Goal: Find specific page/section: Find specific page/section

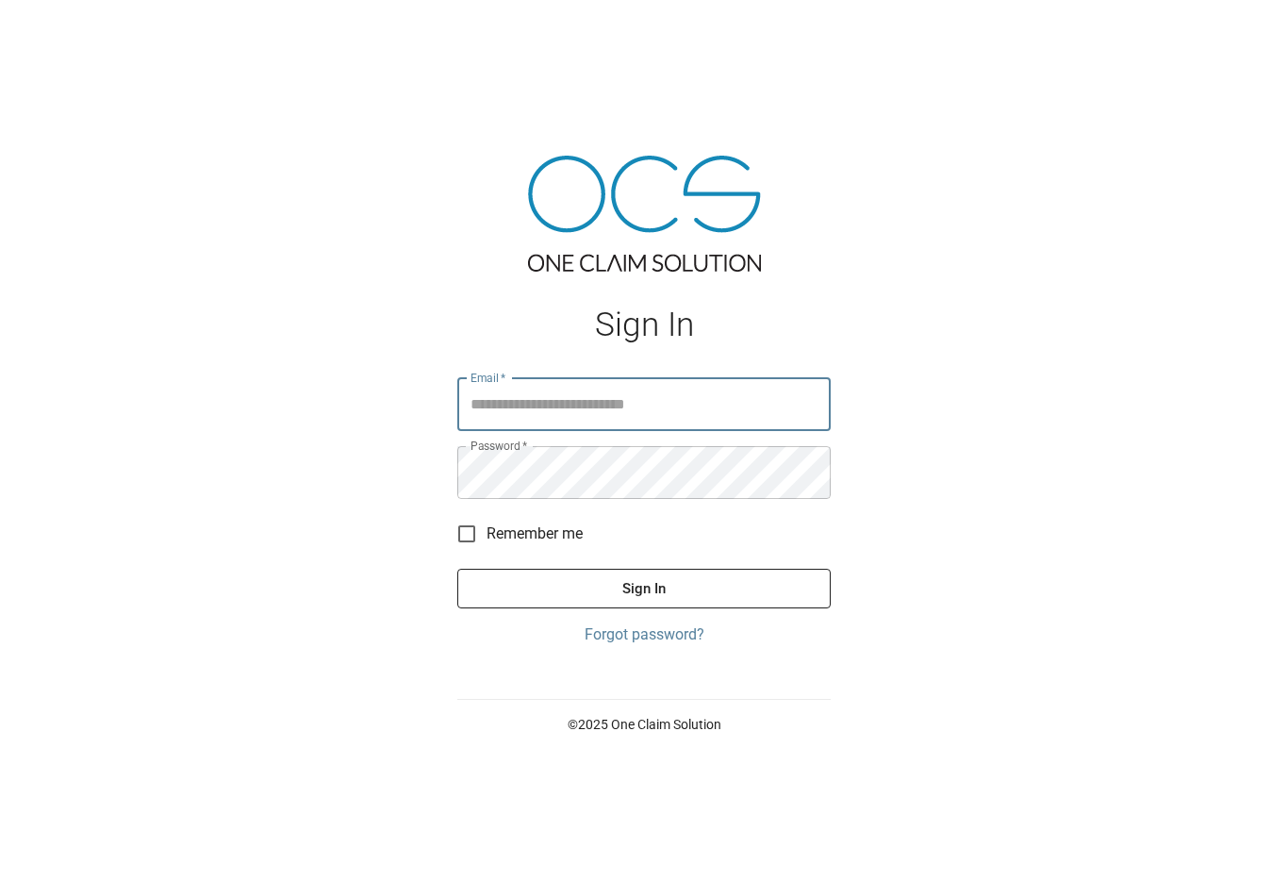
type input "**********"
click at [644, 604] on button "Sign In" at bounding box center [644, 589] width 374 height 40
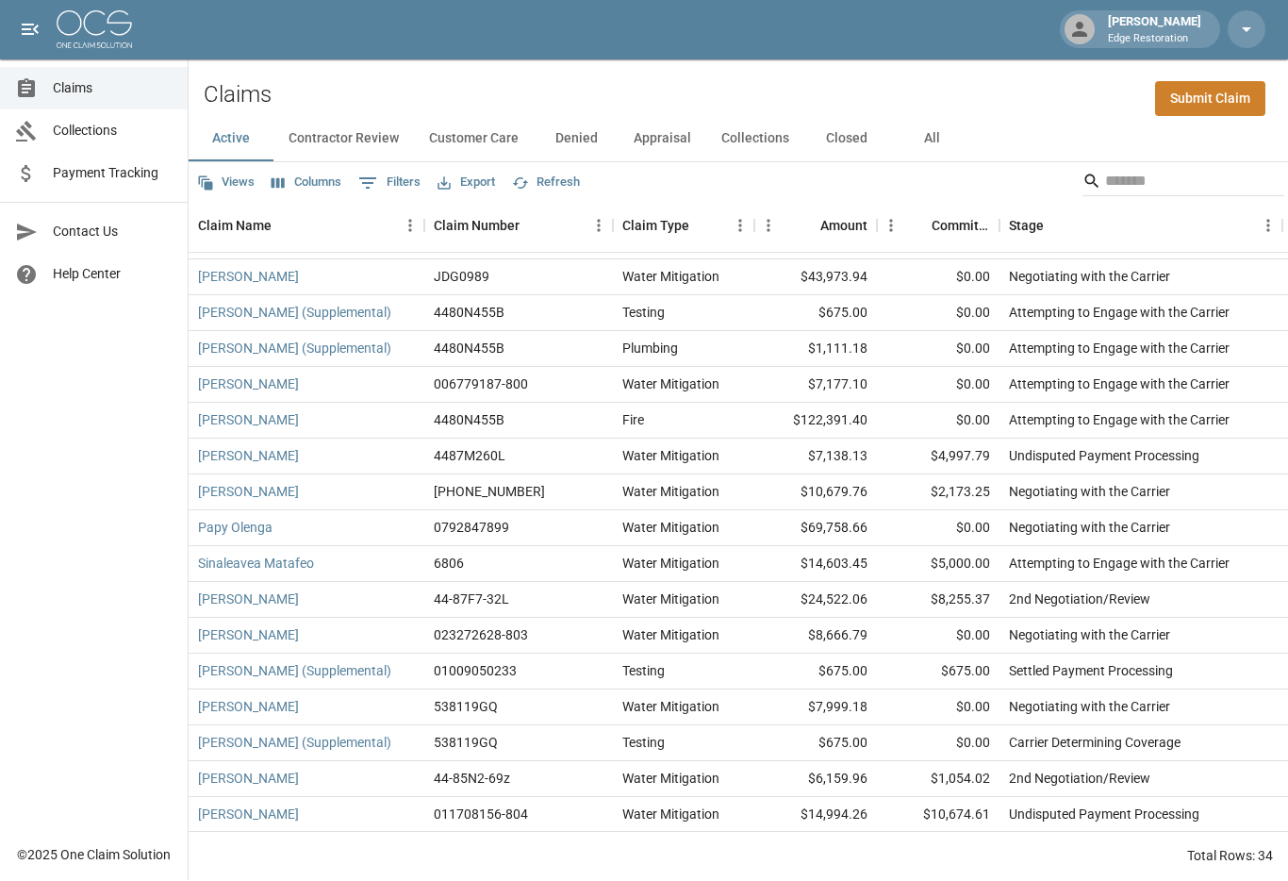
scroll to position [602, 0]
click at [278, 627] on link "[PERSON_NAME]" at bounding box center [248, 636] width 101 height 19
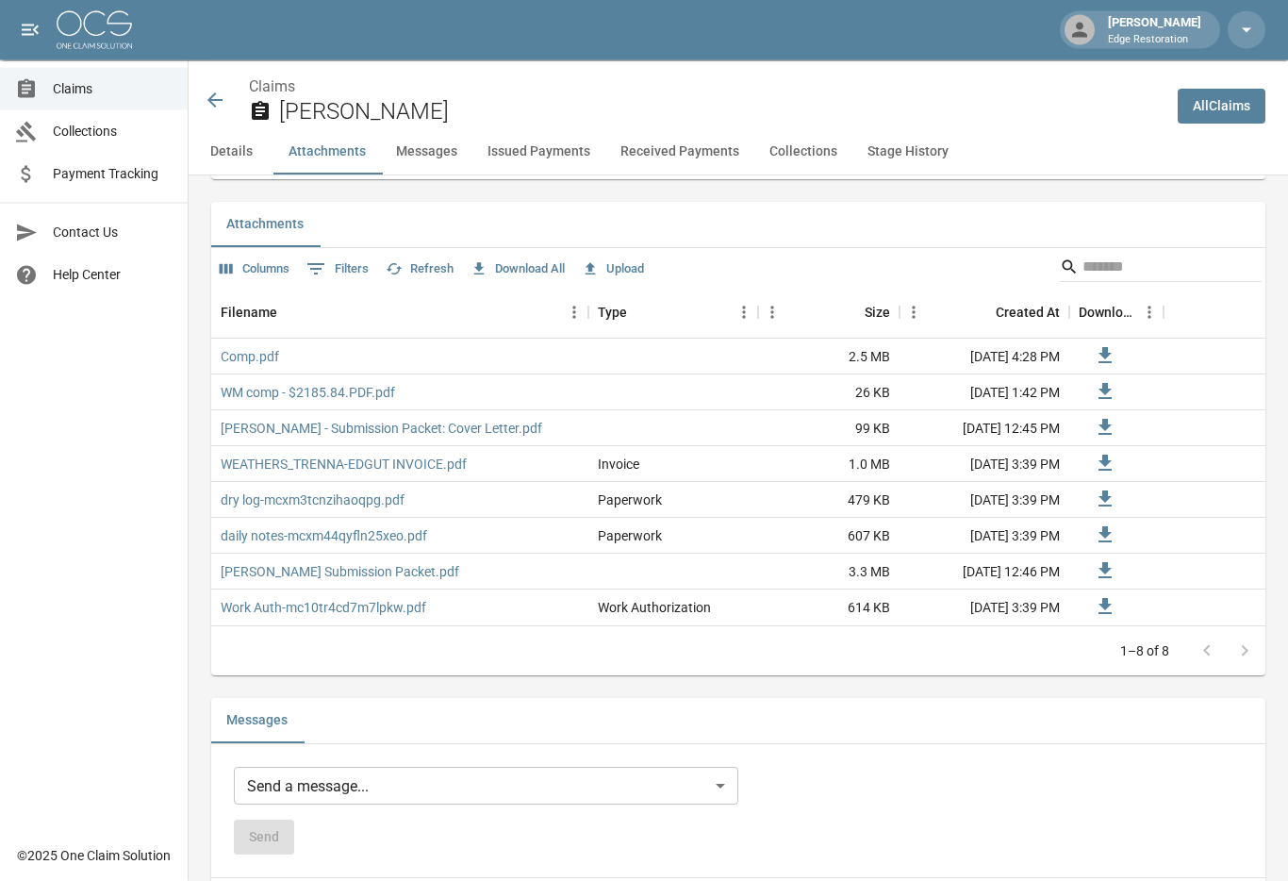
scroll to position [1102, 0]
click at [232, 373] on div "Comp.pdf" at bounding box center [399, 359] width 377 height 36
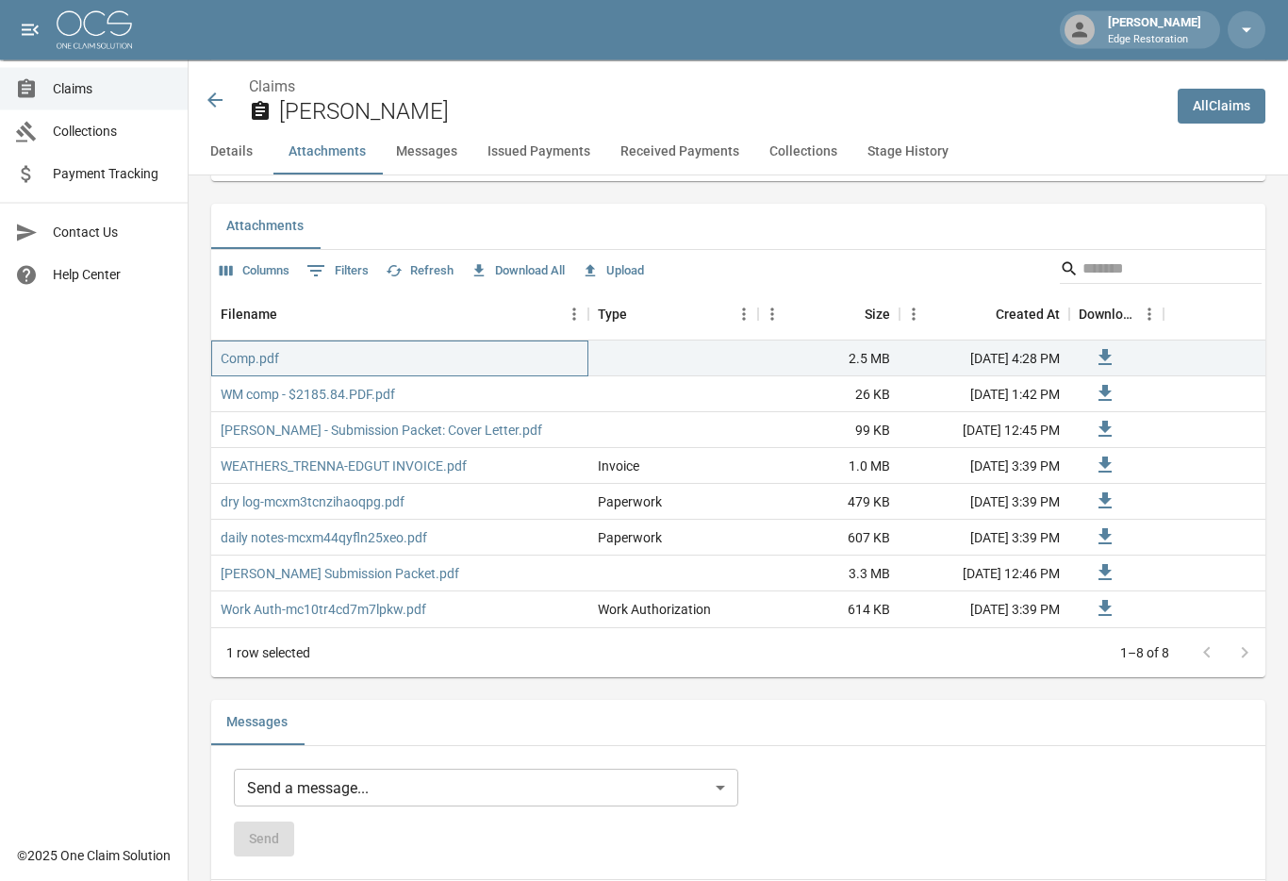
scroll to position [1103, 0]
click at [241, 360] on link "Comp.pdf" at bounding box center [250, 358] width 58 height 19
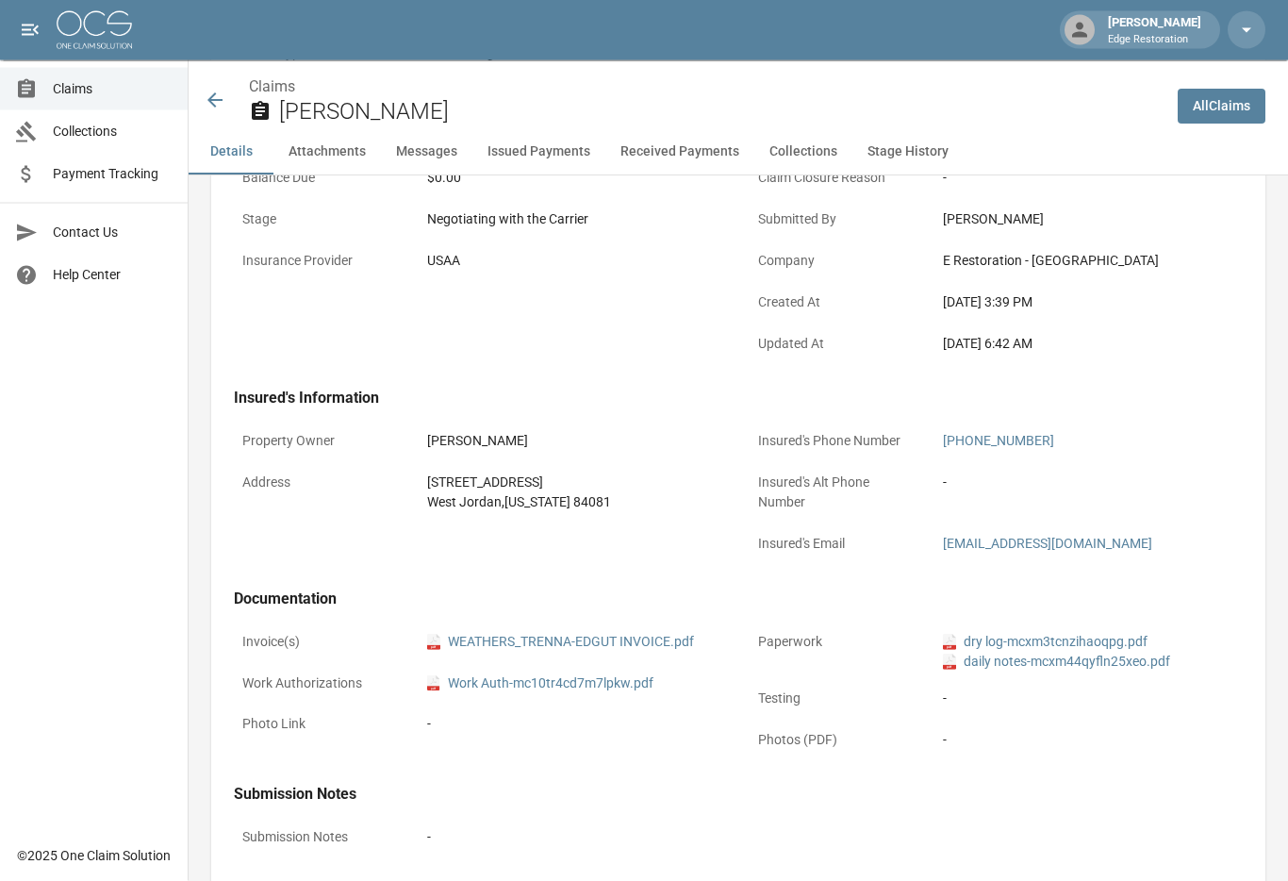
scroll to position [0, 0]
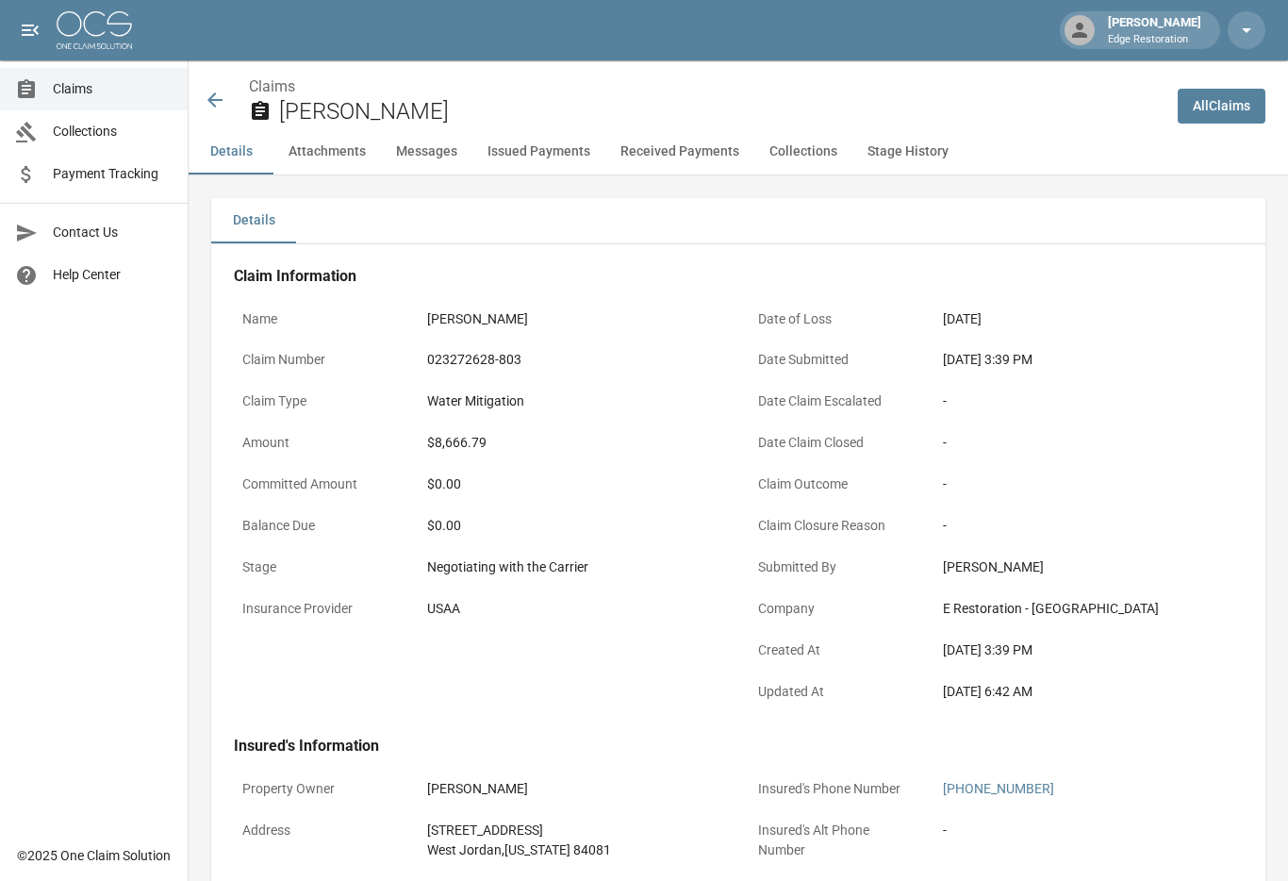
click at [186, 626] on div "Claims Collections Payment Tracking Contact Us Help Center" at bounding box center [94, 417] width 188 height 835
click at [219, 103] on icon at bounding box center [215, 100] width 23 height 23
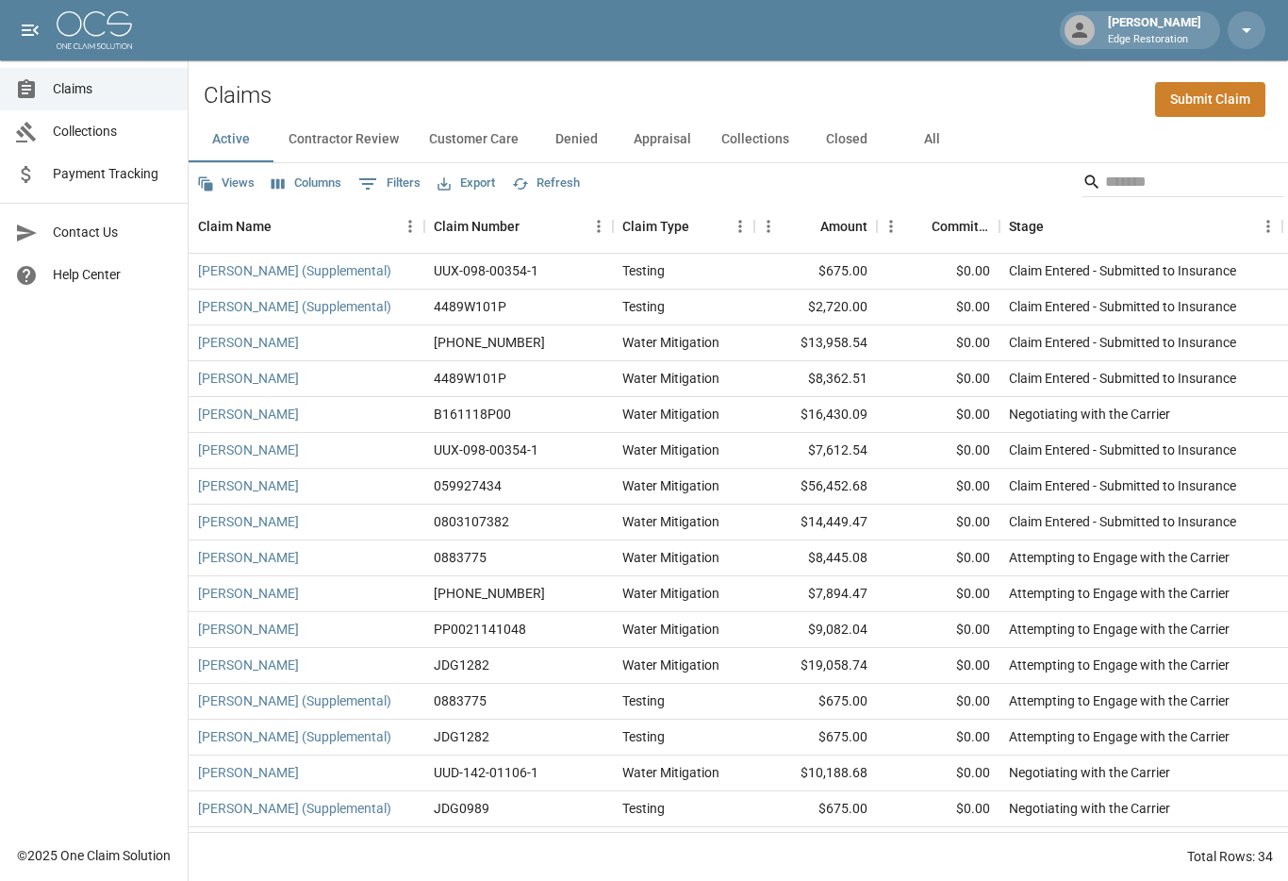
scroll to position [39, 0]
